Goal: Information Seeking & Learning: Compare options

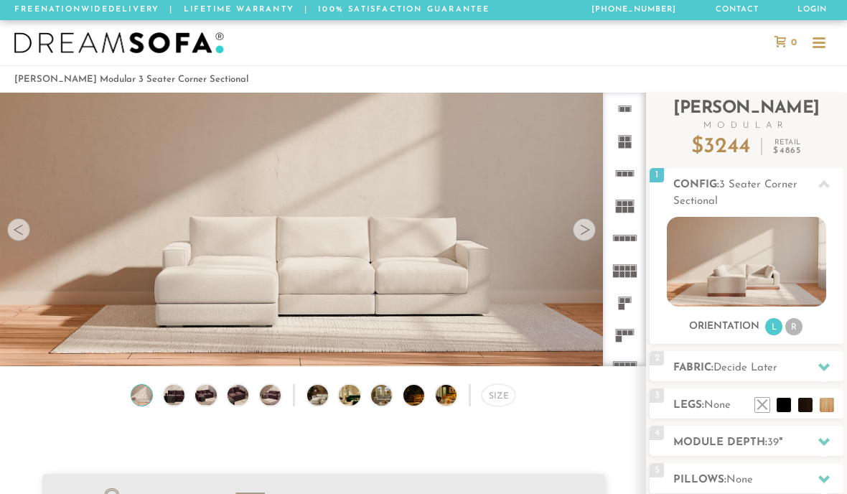
scroll to position [15096, 847]
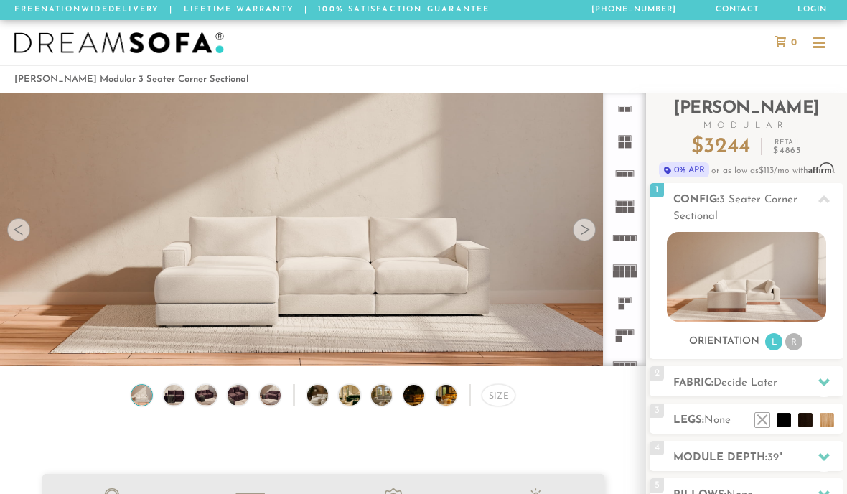
click at [591, 231] on div at bounding box center [584, 229] width 23 height 23
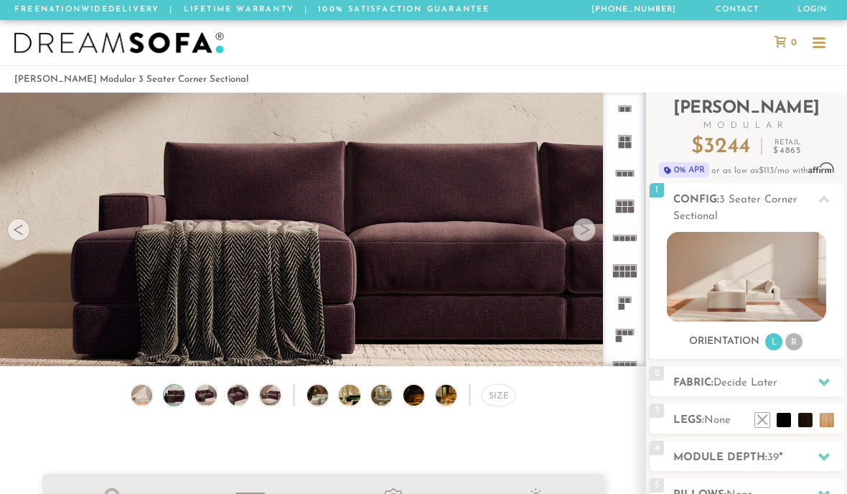
click at [619, 339] on rect at bounding box center [618, 339] width 6 height 6
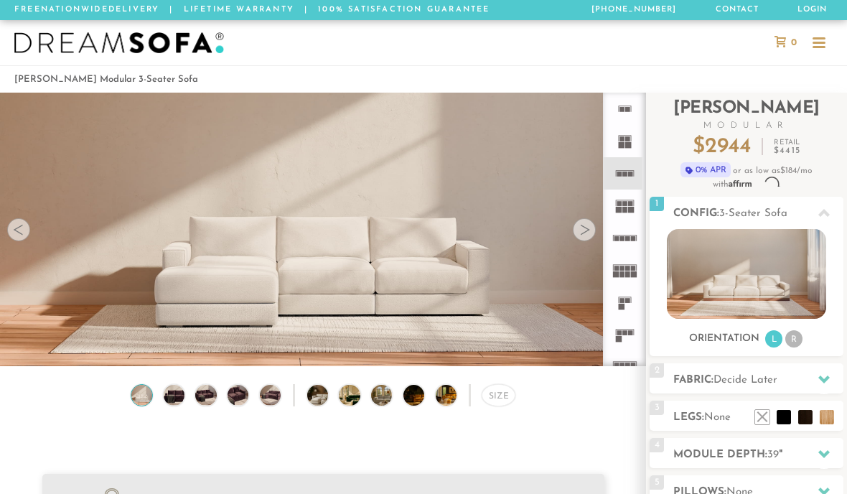
scroll to position [1, 1]
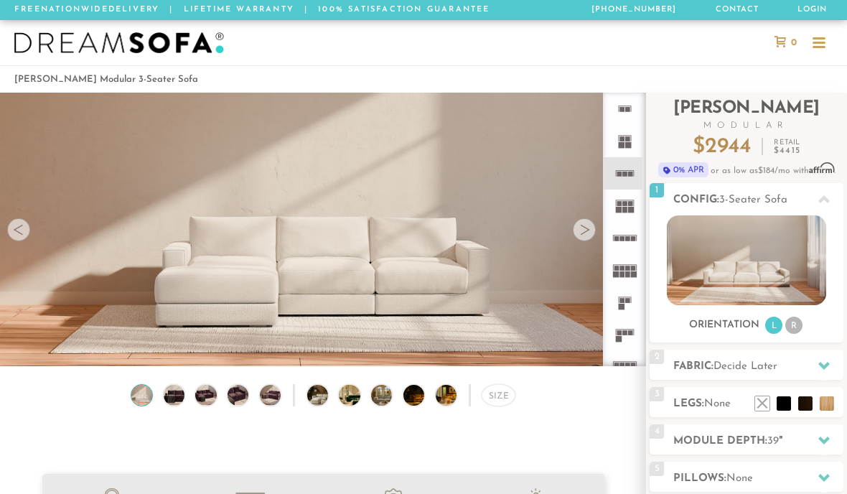
click at [498, 404] on div "Size" at bounding box center [499, 395] width 34 height 22
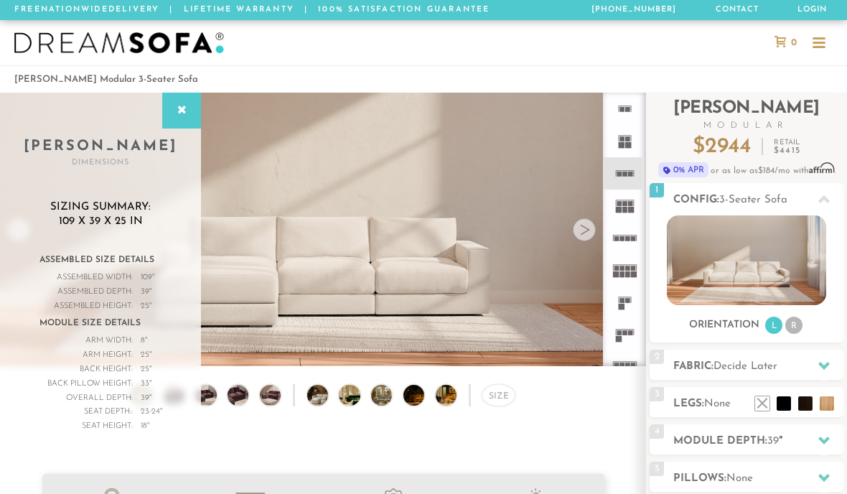
click at [619, 307] on rect at bounding box center [621, 307] width 6 height 6
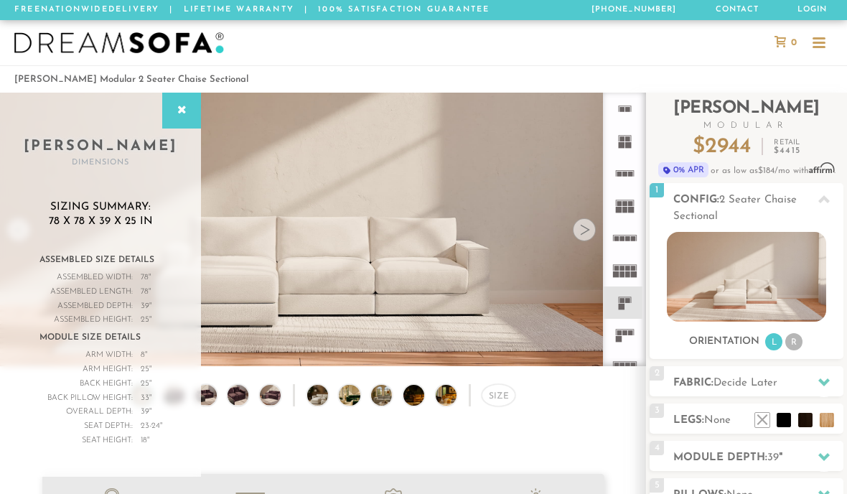
click at [488, 397] on div "Size" at bounding box center [499, 395] width 34 height 22
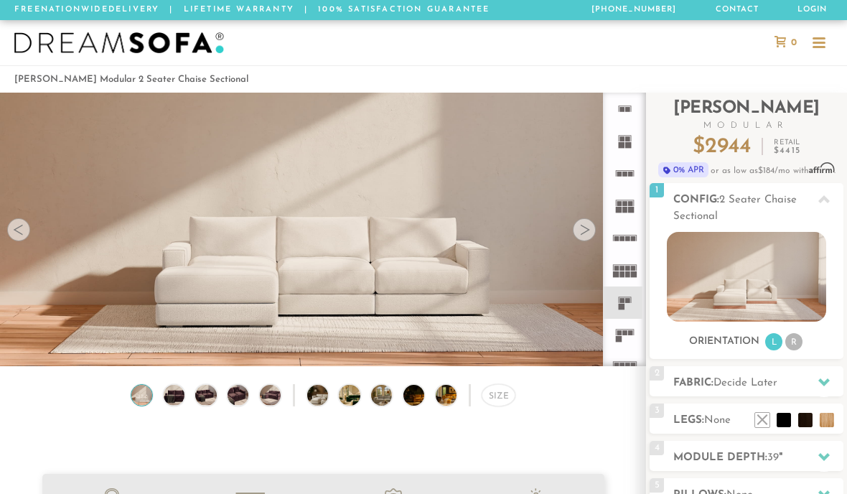
click at [498, 398] on div "Size" at bounding box center [499, 395] width 34 height 22
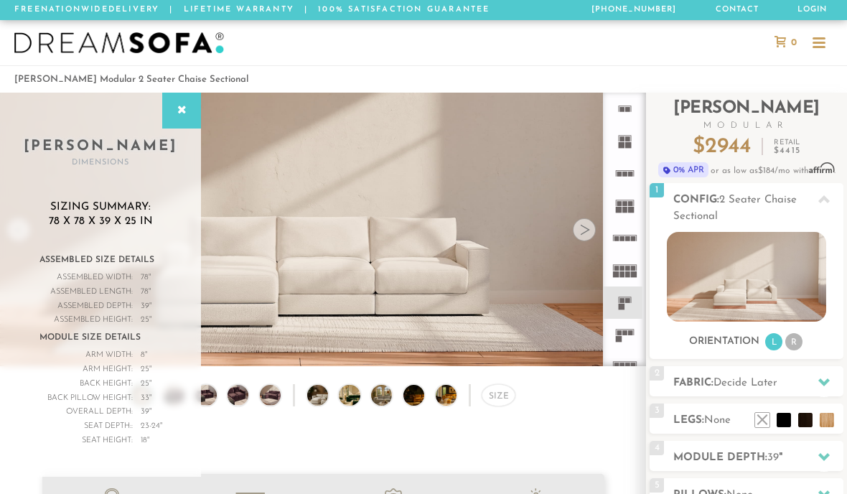
click at [328, 263] on video at bounding box center [323, 202] width 646 height 323
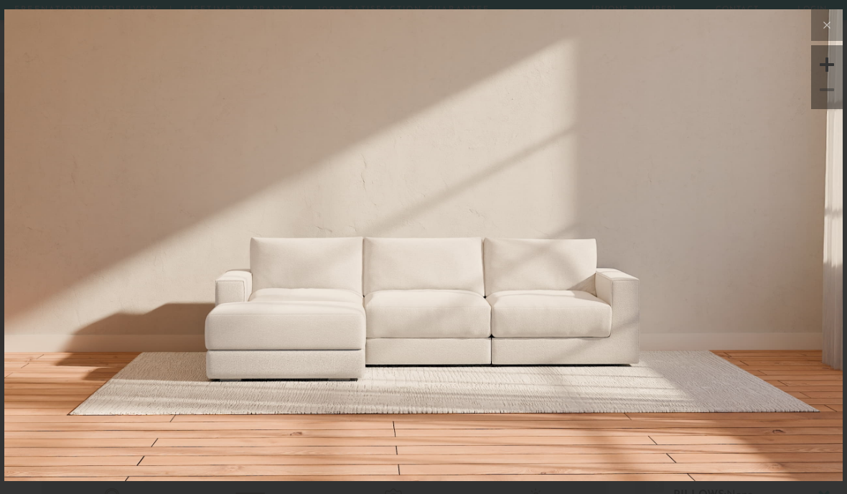
click at [360, 330] on img at bounding box center [423, 428] width 839 height 839
click at [382, 360] on img at bounding box center [423, 428] width 839 height 839
click at [824, 29] on icon at bounding box center [827, 25] width 17 height 17
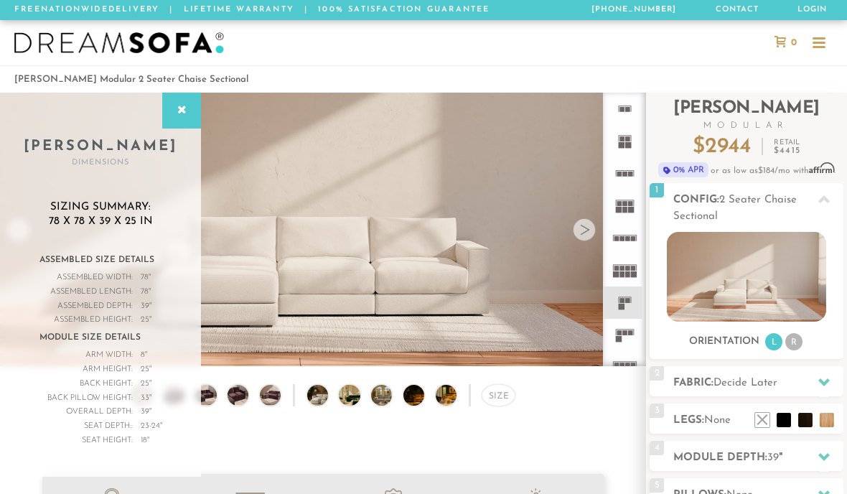
click at [623, 311] on icon at bounding box center [625, 303] width 32 height 32
click at [731, 279] on img at bounding box center [746, 277] width 159 height 90
